Goal: Task Accomplishment & Management: Check status

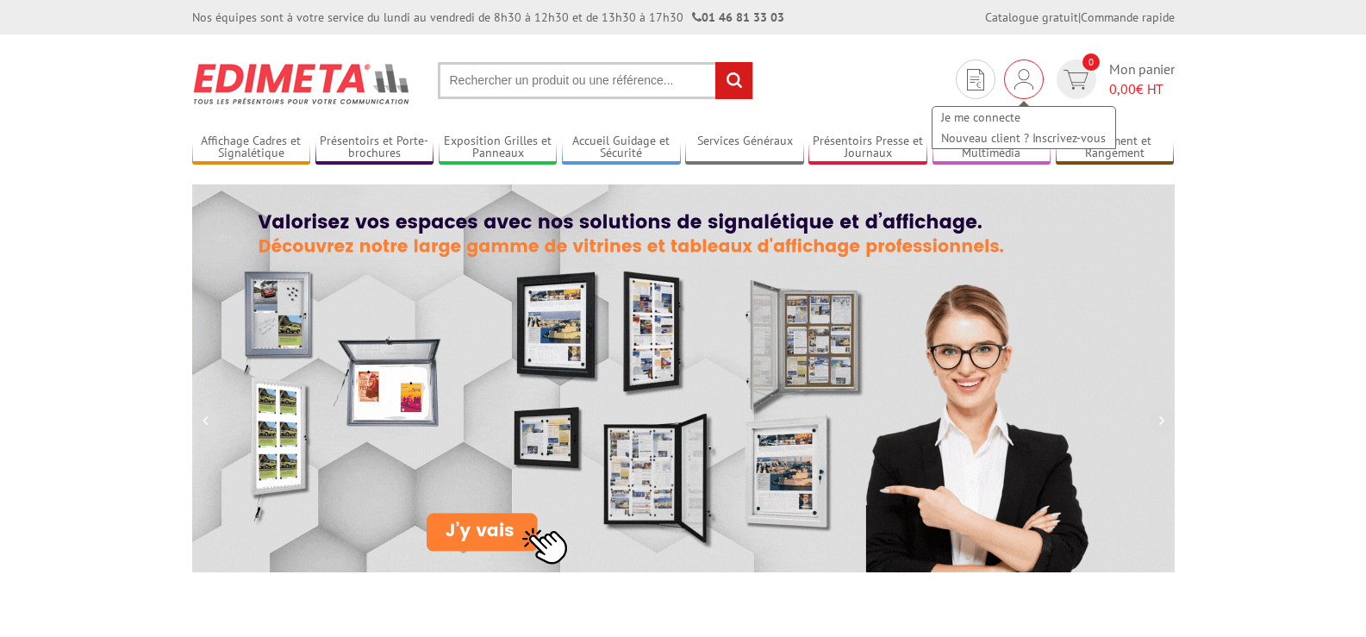
click at [1026, 82] on img at bounding box center [1023, 79] width 19 height 21
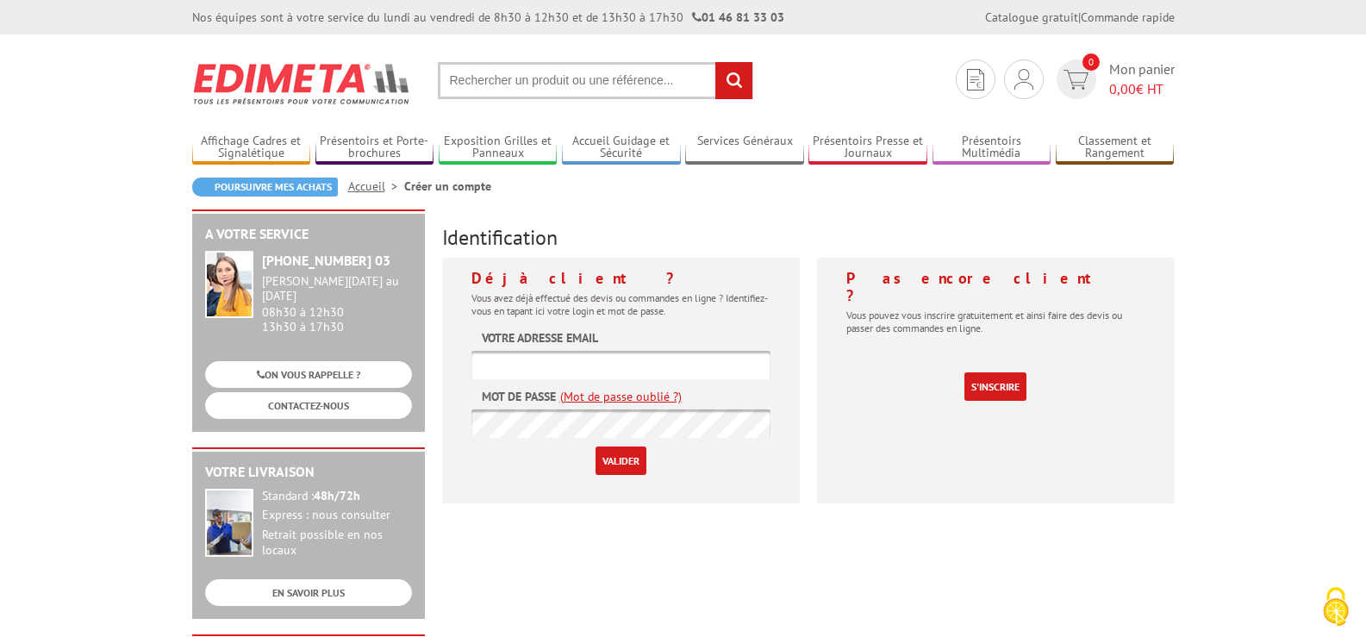
type input "[EMAIL_ADDRESS][DOMAIN_NAME]"
click at [614, 465] on input "Valider" at bounding box center [620, 460] width 51 height 28
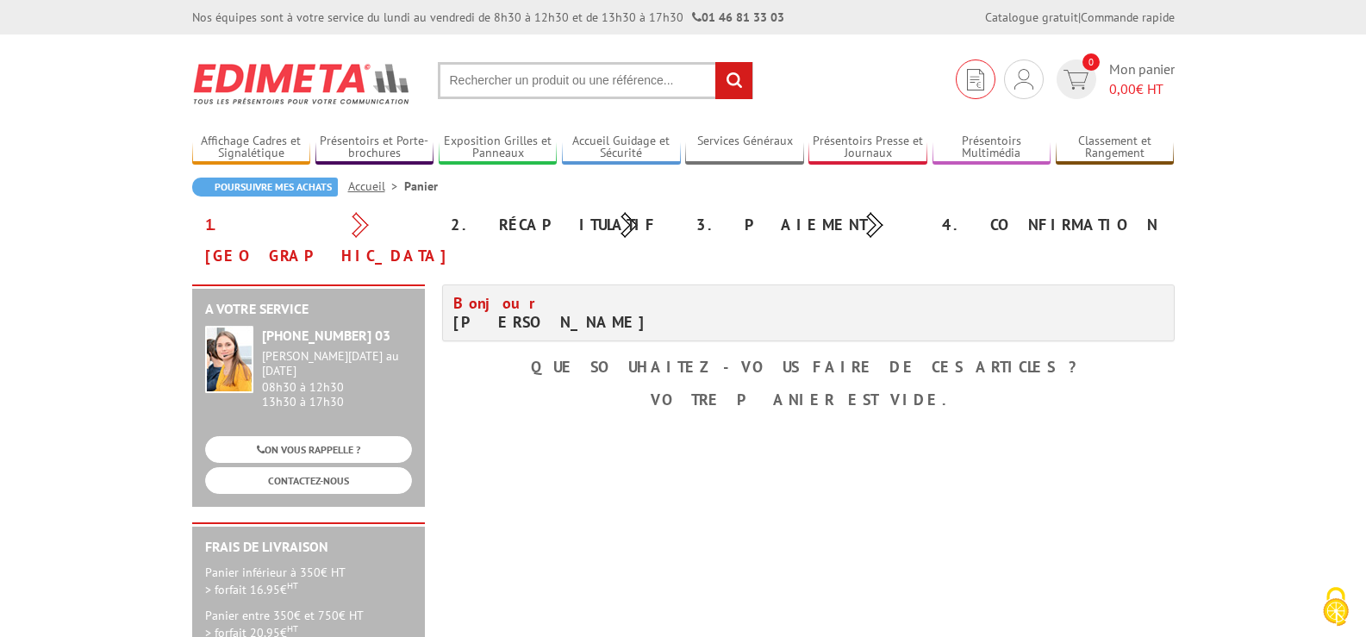
click at [971, 83] on img at bounding box center [975, 80] width 17 height 22
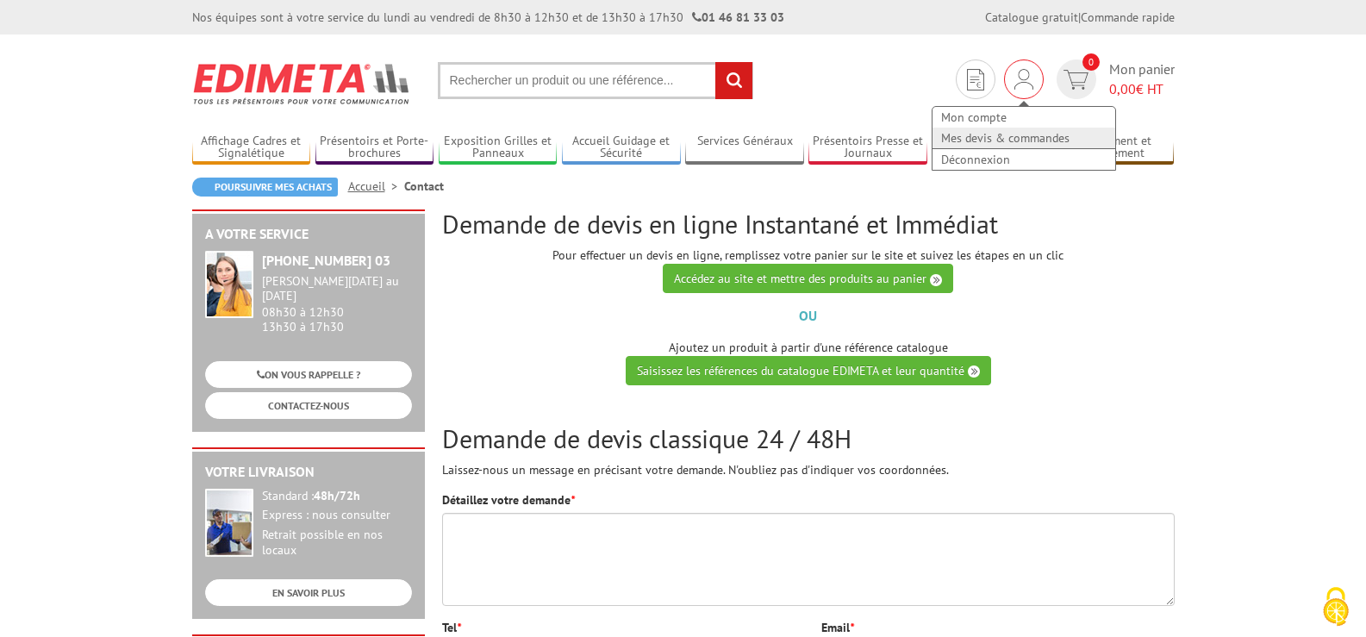
click at [1004, 134] on link "Mes devis & commandes" at bounding box center [1023, 138] width 183 height 21
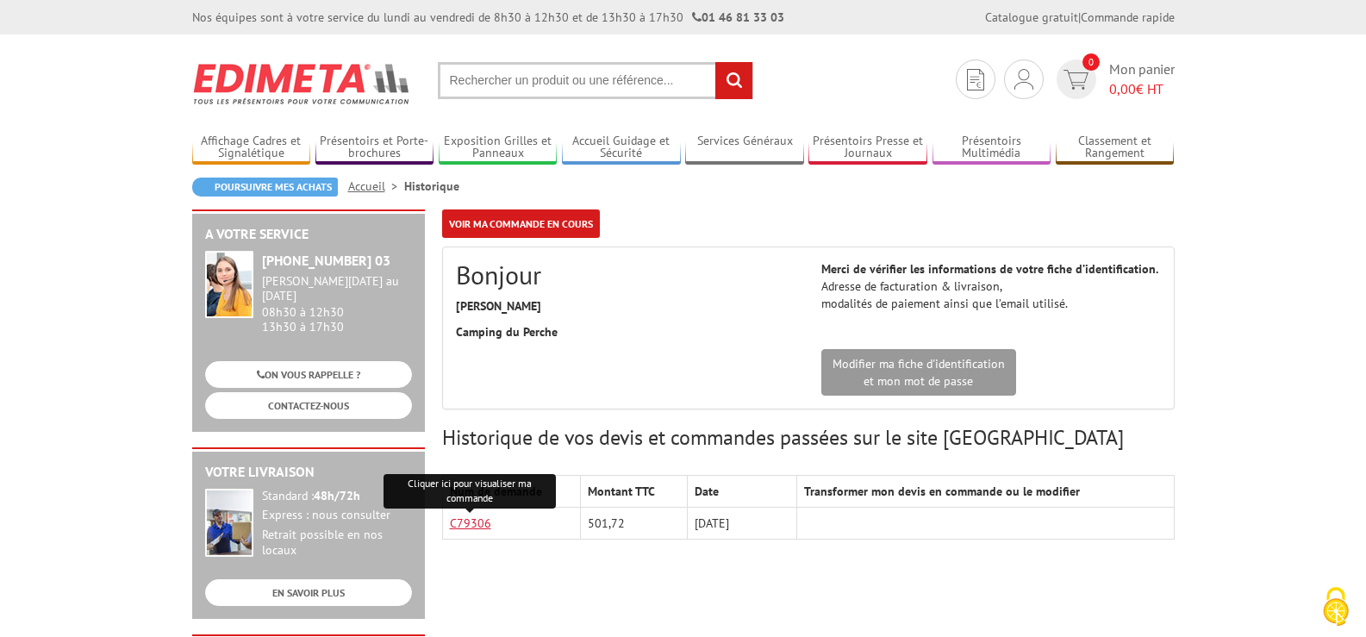
click at [475, 525] on link "C79306" at bounding box center [470, 523] width 41 height 16
